Goal: Go to known website: Access a specific website the user already knows

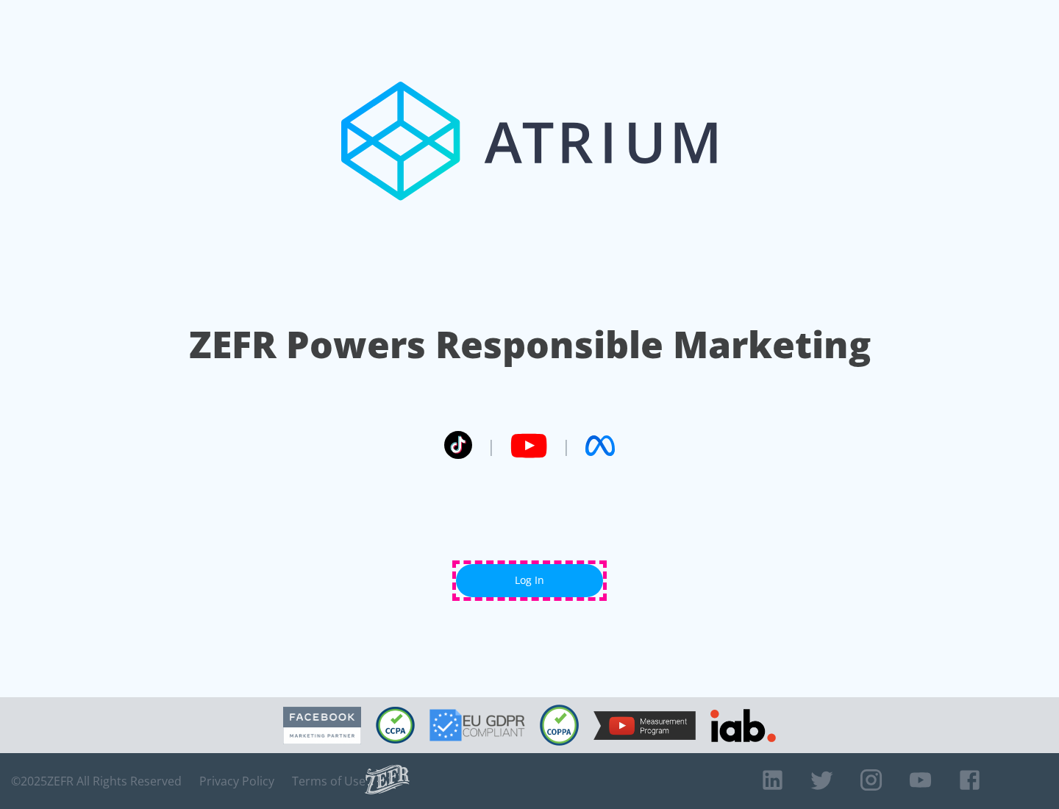
click at [529, 580] on link "Log In" at bounding box center [529, 580] width 147 height 33
